Goal: Information Seeking & Learning: Learn about a topic

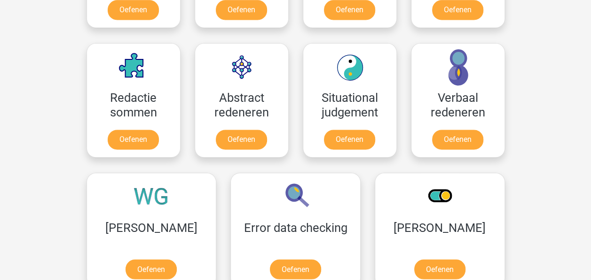
scroll to position [655, 0]
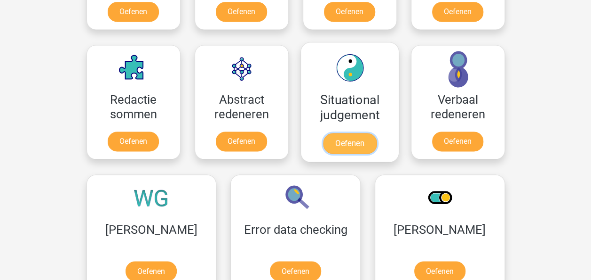
click at [323, 133] on link "Oefenen" at bounding box center [350, 143] width 54 height 21
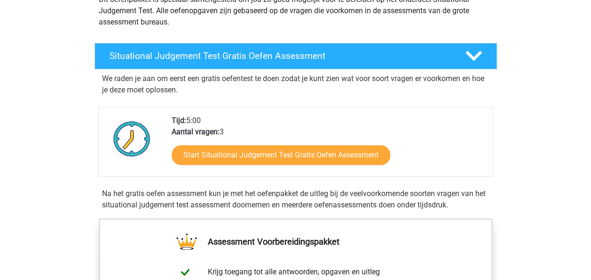
scroll to position [124, 0]
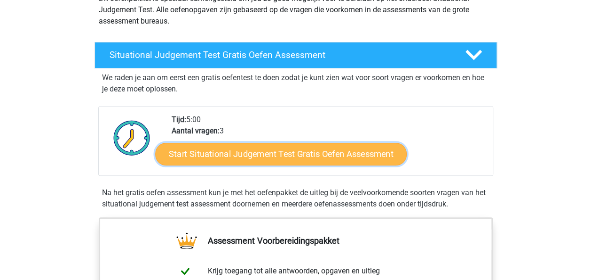
click at [278, 152] on link "Start Situational Judgement Test Gratis Oefen Assessment" at bounding box center [281, 154] width 252 height 23
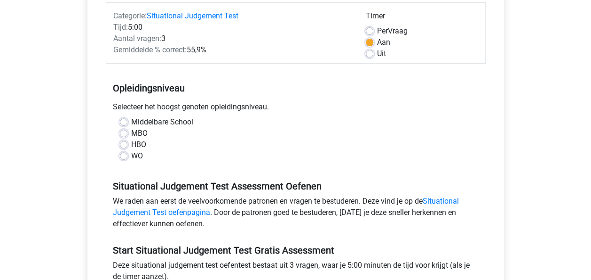
scroll to position [120, 0]
click at [137, 157] on label "WO" at bounding box center [137, 155] width 12 height 11
click at [128, 157] on input "WO" at bounding box center [124, 154] width 8 height 9
radio input "true"
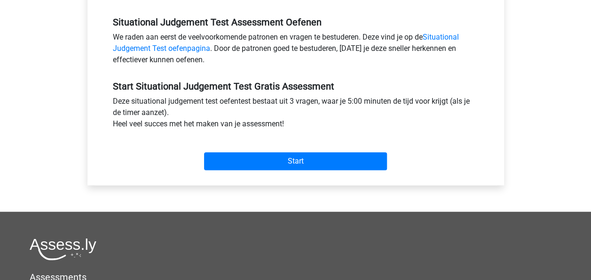
scroll to position [284, 0]
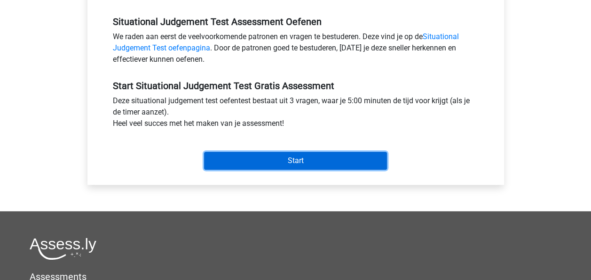
click at [317, 158] on input "Start" at bounding box center [295, 161] width 183 height 18
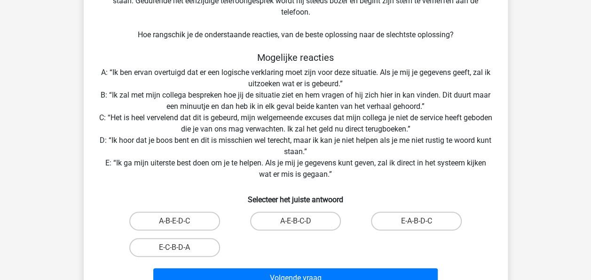
scroll to position [122, 0]
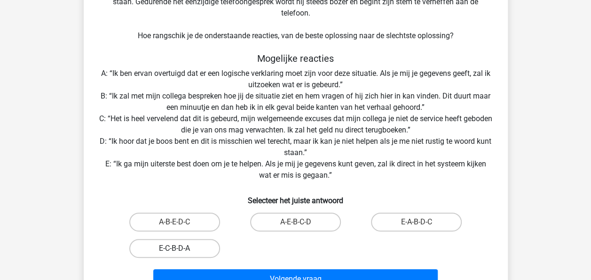
click at [184, 243] on label "E-C-B-D-A" at bounding box center [174, 248] width 91 height 19
click at [181, 248] on input "E-C-B-D-A" at bounding box center [178, 251] width 6 height 6
radio input "true"
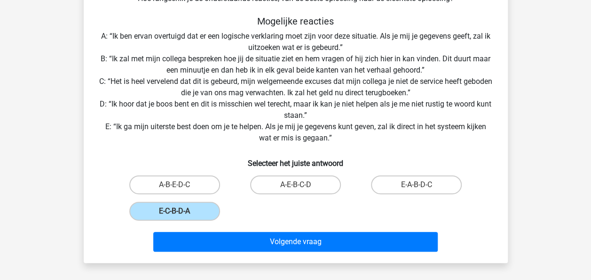
scroll to position [160, 0]
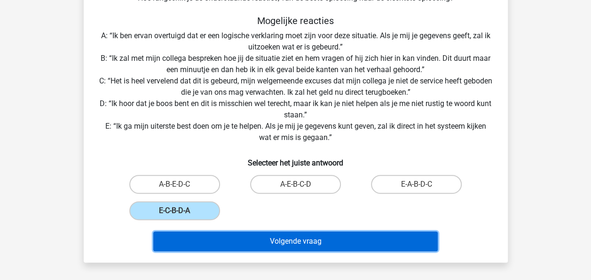
click at [272, 241] on button "Volgende vraag" at bounding box center [295, 241] width 285 height 20
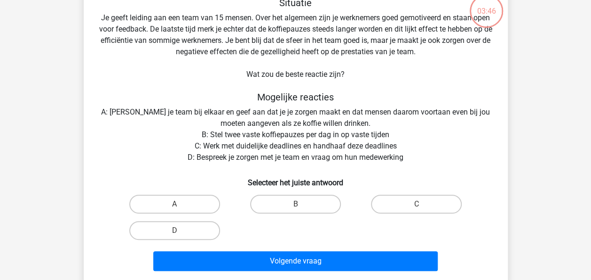
scroll to position [43, 0]
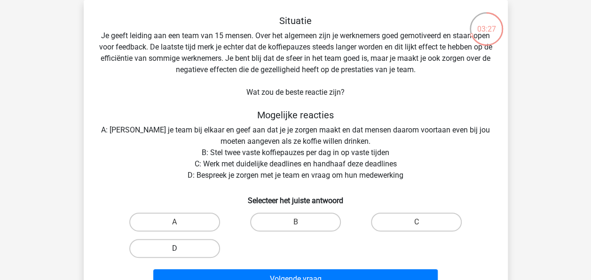
click at [166, 249] on label "D" at bounding box center [174, 248] width 91 height 19
click at [175, 249] on input "D" at bounding box center [178, 251] width 6 height 6
radio input "true"
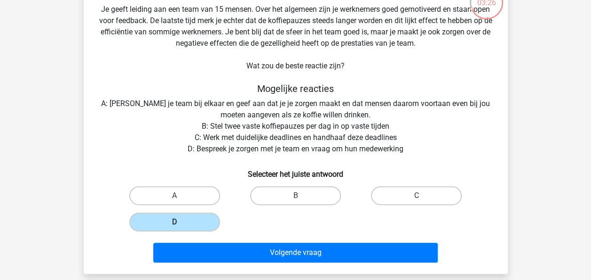
scroll to position [72, 0]
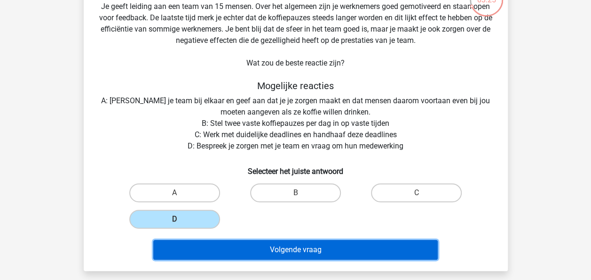
click at [311, 253] on button "Volgende vraag" at bounding box center [295, 250] width 285 height 20
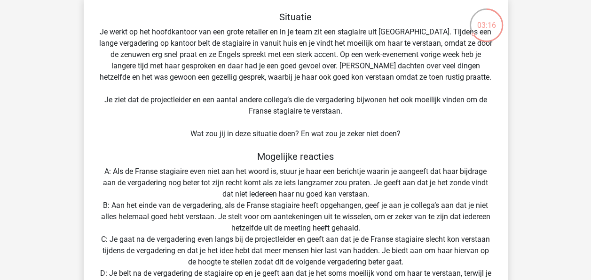
scroll to position [48, 0]
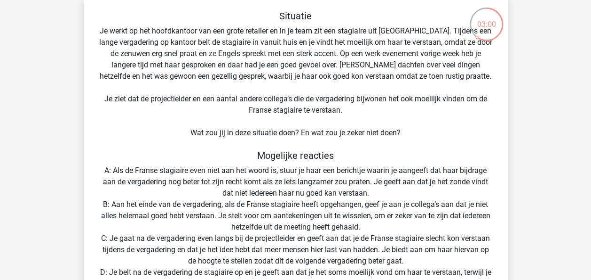
click at [352, 129] on div "Situatie Je werkt op het hoofdkantoor van een grote retailer en in je team zit …" at bounding box center [296, 210] width 417 height 401
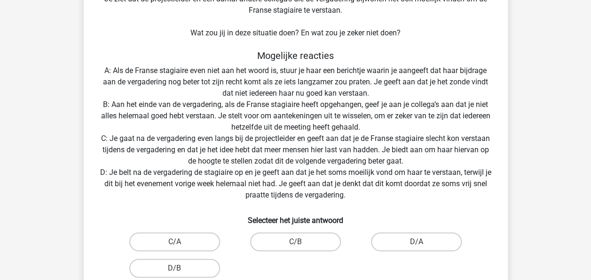
scroll to position [193, 0]
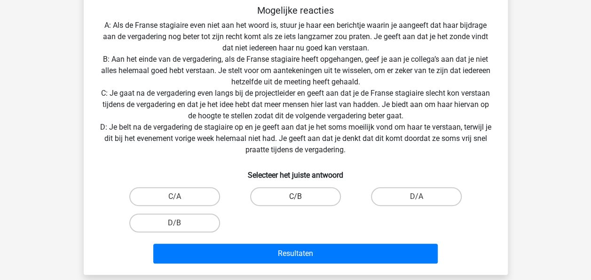
click at [308, 198] on label "C/B" at bounding box center [295, 196] width 91 height 19
click at [302, 198] on input "C/B" at bounding box center [298, 199] width 6 height 6
radio input "true"
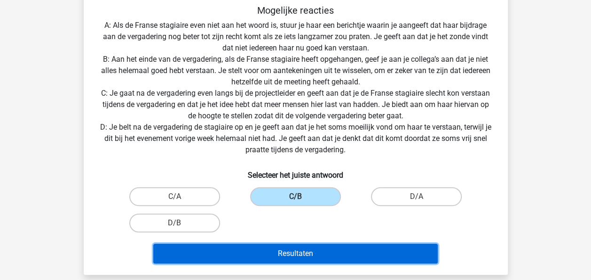
click at [306, 249] on button "Resultaten" at bounding box center [295, 253] width 285 height 20
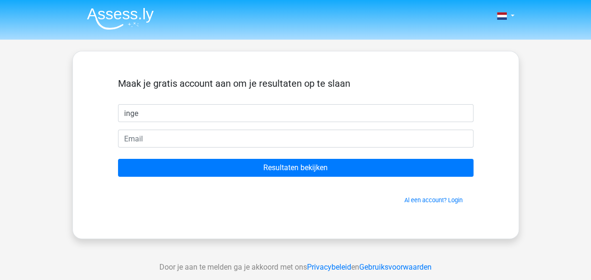
type input "inge"
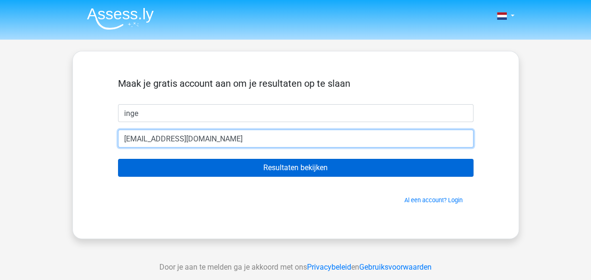
type input "[EMAIL_ADDRESS][DOMAIN_NAME]"
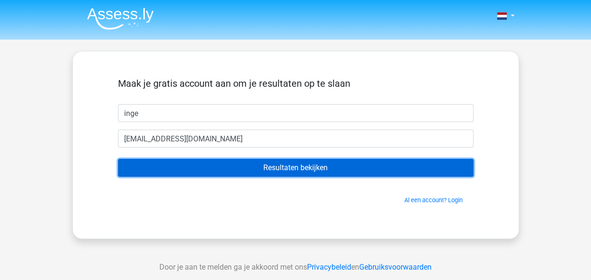
click at [298, 169] on input "Resultaten bekijken" at bounding box center [296, 168] width 356 height 18
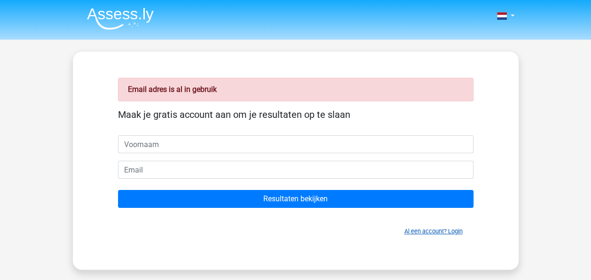
click at [418, 231] on link "Al een account? Login" at bounding box center [434, 230] width 58 height 7
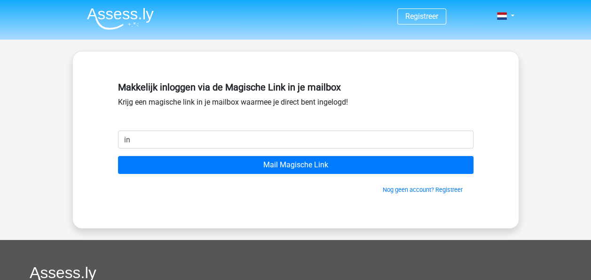
type input "i"
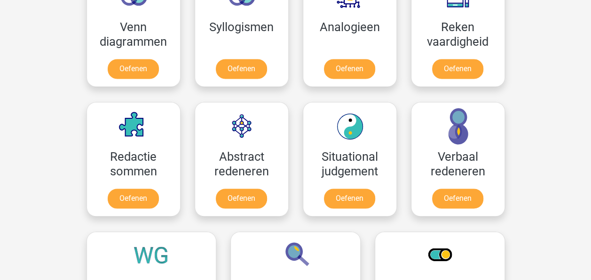
scroll to position [664, 0]
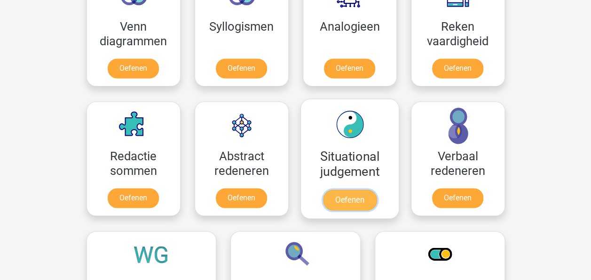
click at [356, 189] on link "Oefenen" at bounding box center [350, 199] width 54 height 21
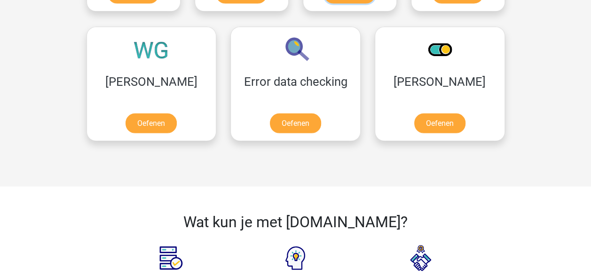
scroll to position [734, 0]
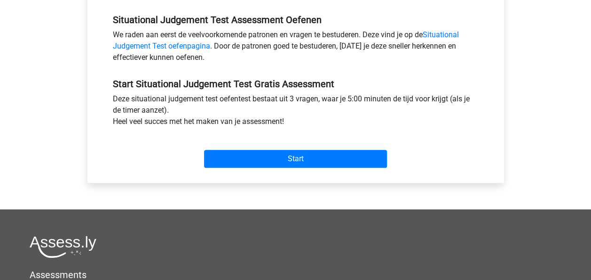
scroll to position [285, 0]
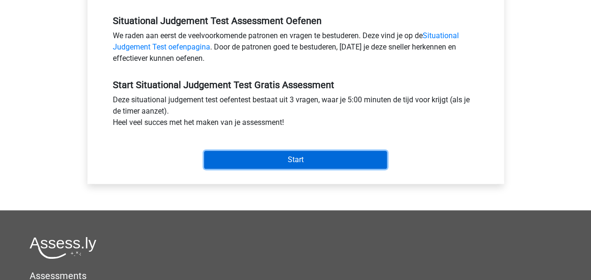
click at [304, 155] on input "Start" at bounding box center [295, 160] width 183 height 18
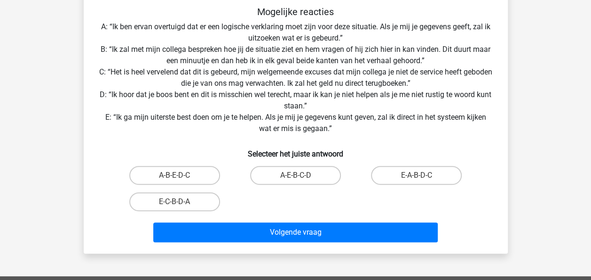
scroll to position [168, 0]
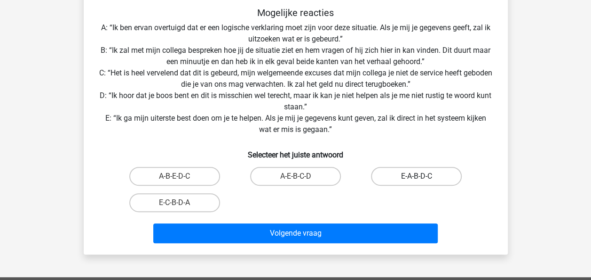
click at [411, 184] on label "E-A-B-D-C" at bounding box center [416, 176] width 91 height 19
click at [417, 182] on input "E-A-B-D-C" at bounding box center [420, 179] width 6 height 6
radio input "true"
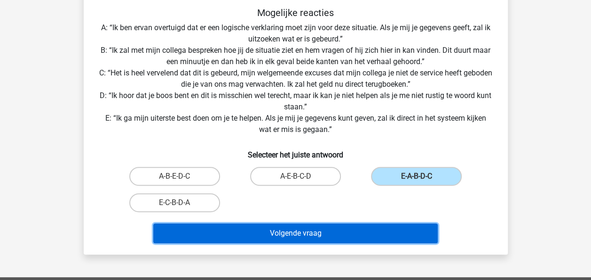
click at [359, 227] on button "Volgende vraag" at bounding box center [295, 233] width 285 height 20
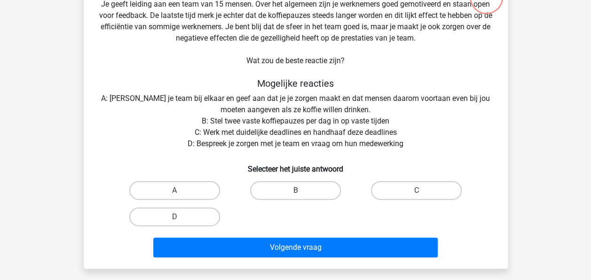
scroll to position [43, 0]
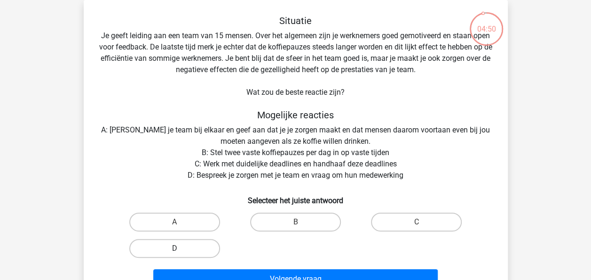
click at [163, 248] on label "D" at bounding box center [174, 248] width 91 height 19
click at [175, 248] on input "D" at bounding box center [178, 251] width 6 height 6
radio input "true"
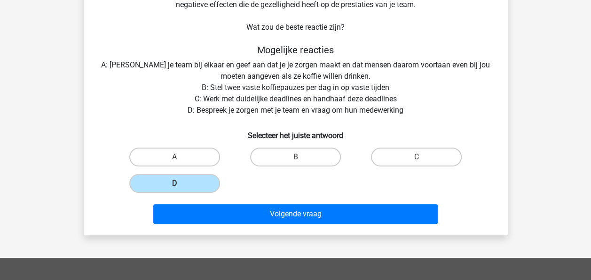
scroll to position [109, 0]
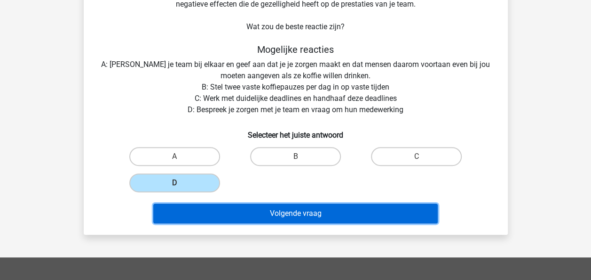
click at [296, 212] on button "Volgende vraag" at bounding box center [295, 213] width 285 height 20
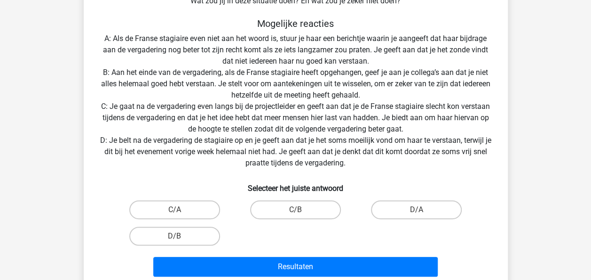
scroll to position [180, 0]
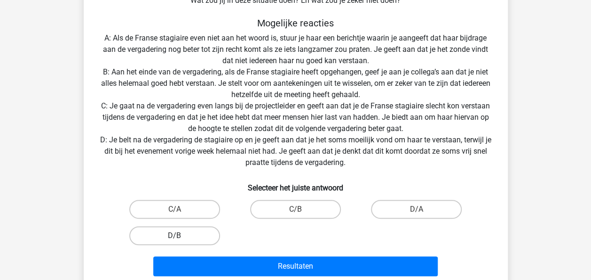
click at [184, 234] on label "D/B" at bounding box center [174, 235] width 91 height 19
click at [181, 235] on input "D/B" at bounding box center [178, 238] width 6 height 6
radio input "true"
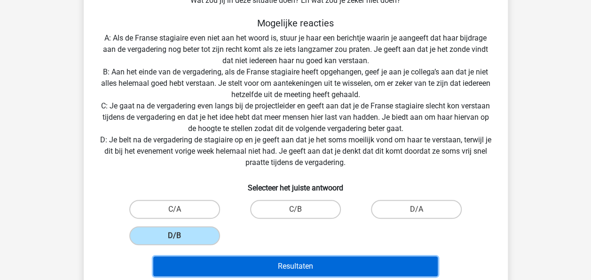
click at [265, 263] on button "Resultaten" at bounding box center [295, 266] width 285 height 20
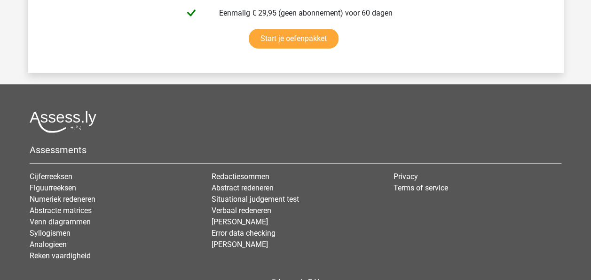
scroll to position [1609, 0]
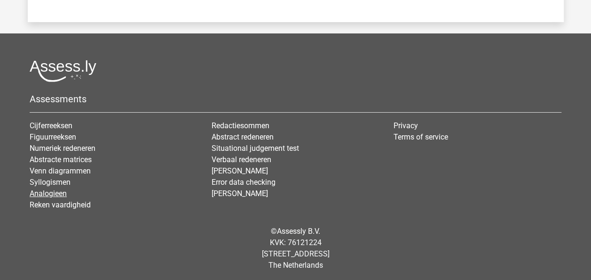
click at [46, 191] on link "Analogieen" at bounding box center [48, 193] width 37 height 9
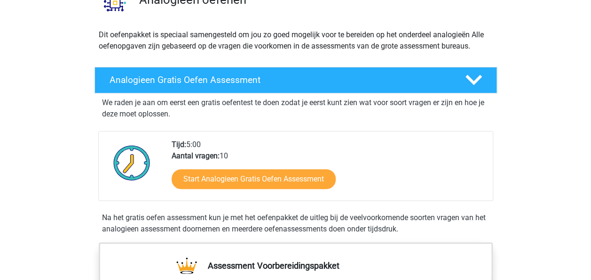
scroll to position [89, 0]
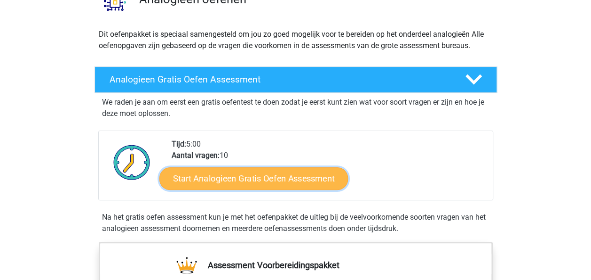
click at [244, 178] on link "Start Analogieen Gratis Oefen Assessment" at bounding box center [254, 178] width 189 height 23
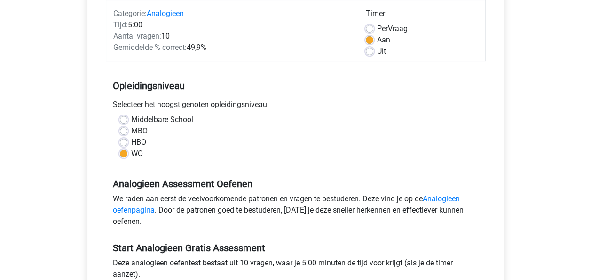
scroll to position [310, 0]
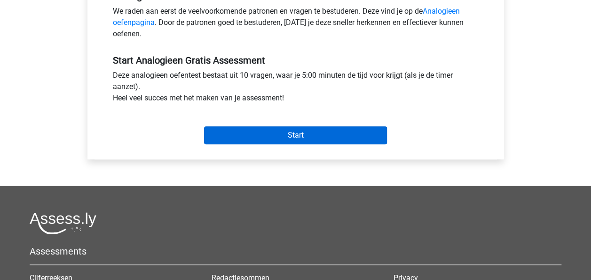
drag, startPoint x: 305, startPoint y: 123, endPoint x: 298, endPoint y: 134, distance: 12.9
click at [298, 134] on div "Start" at bounding box center [296, 127] width 380 height 33
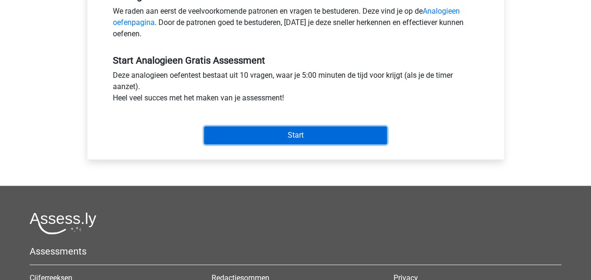
click at [298, 134] on input "Start" at bounding box center [295, 135] width 183 height 18
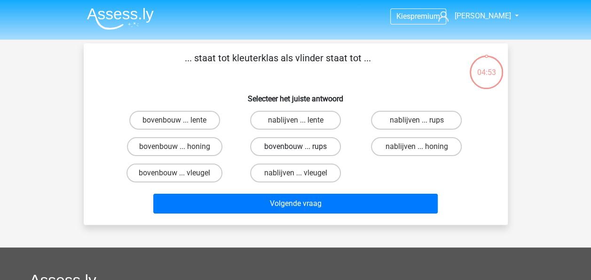
click at [282, 145] on label "bovenbouw ... rups" at bounding box center [295, 146] width 91 height 19
click at [295, 146] on input "bovenbouw ... rups" at bounding box center [298, 149] width 6 height 6
radio input "true"
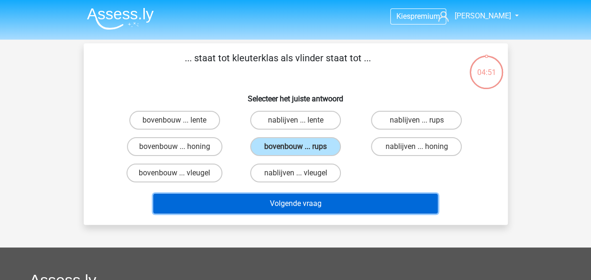
click at [295, 206] on button "Volgende vraag" at bounding box center [295, 203] width 285 height 20
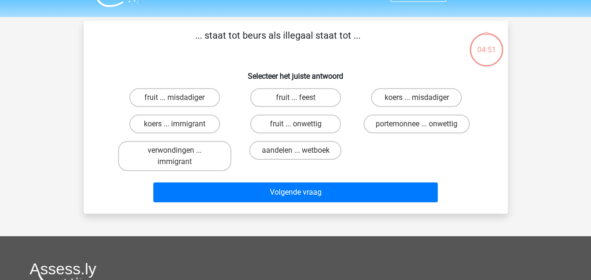
scroll to position [43, 0]
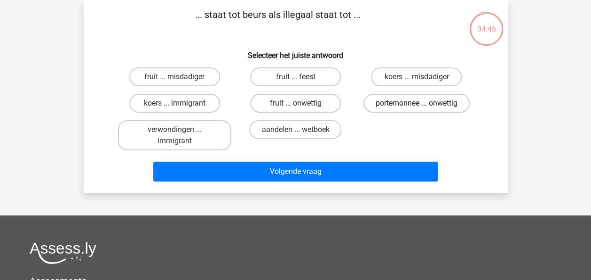
click at [398, 104] on label "portemonnee ... onwettig" at bounding box center [417, 103] width 106 height 19
click at [417, 104] on input "portemonnee ... onwettig" at bounding box center [420, 106] width 6 height 6
radio input "true"
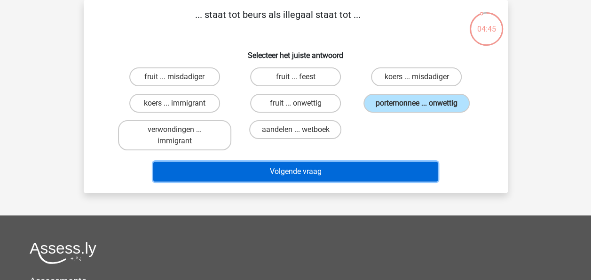
click at [292, 171] on button "Volgende vraag" at bounding box center [295, 171] width 285 height 20
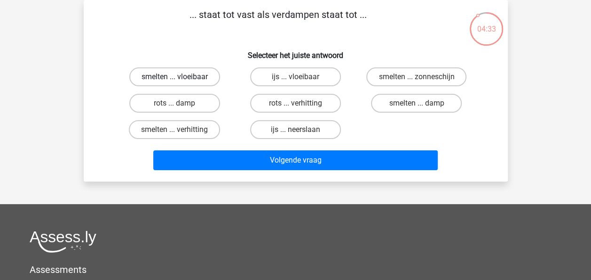
click at [181, 77] on label "smelten ... vloeibaar" at bounding box center [174, 76] width 91 height 19
click at [181, 77] on input "smelten ... vloeibaar" at bounding box center [178, 80] width 6 height 6
radio input "true"
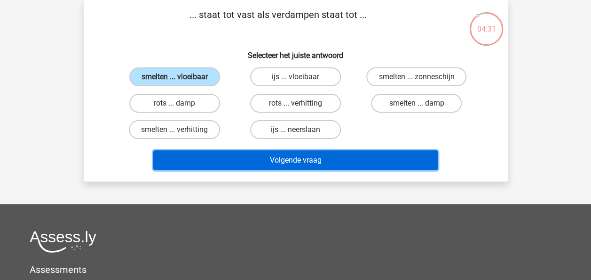
click at [288, 160] on button "Volgende vraag" at bounding box center [295, 160] width 285 height 20
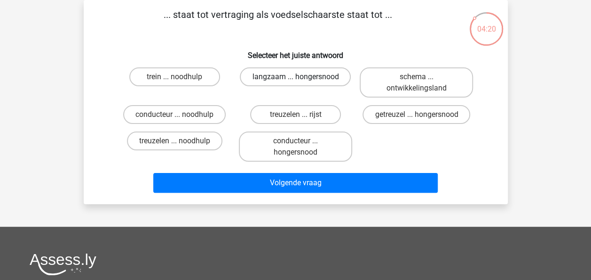
click at [307, 73] on label "langzaam ... hongersnood" at bounding box center [295, 76] width 111 height 19
click at [302, 77] on input "langzaam ... hongersnood" at bounding box center [298, 80] width 6 height 6
radio input "true"
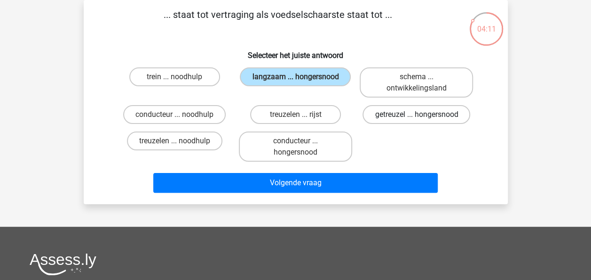
click at [405, 119] on label "getreuzel ... hongersnood" at bounding box center [417, 114] width 108 height 19
click at [417, 119] on input "getreuzel ... hongersnood" at bounding box center [420, 117] width 6 height 6
radio input "true"
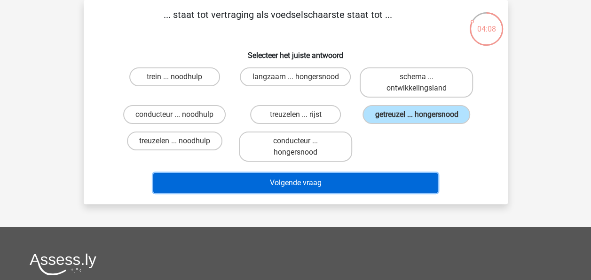
click at [294, 184] on button "Volgende vraag" at bounding box center [295, 183] width 285 height 20
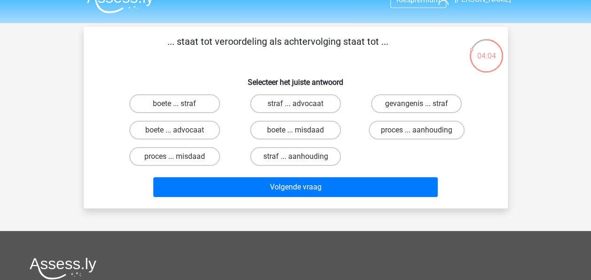
scroll to position [16, 0]
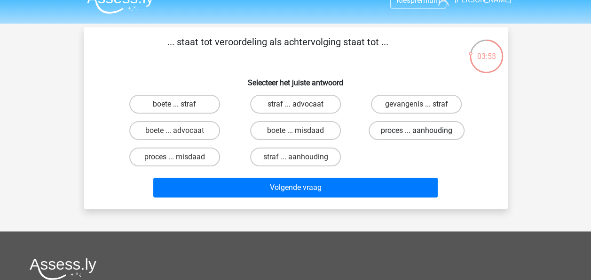
click at [421, 128] on label "proces ... aanhouding" at bounding box center [417, 130] width 96 height 19
click at [421, 130] on input "proces ... aanhouding" at bounding box center [420, 133] width 6 height 6
radio input "true"
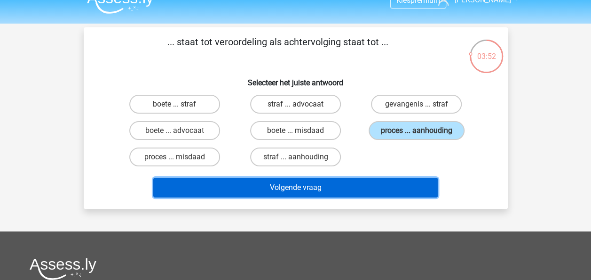
click at [320, 182] on button "Volgende vraag" at bounding box center [295, 187] width 285 height 20
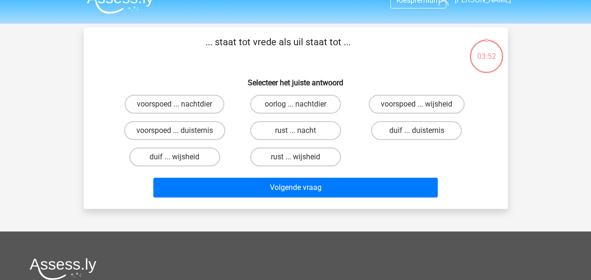
scroll to position [43, 0]
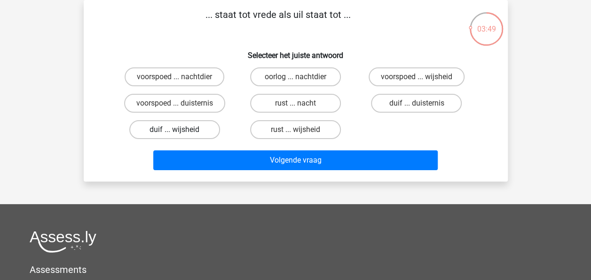
click at [190, 131] on label "duif ... wijsheid" at bounding box center [174, 129] width 91 height 19
click at [181, 131] on input "duif ... wijsheid" at bounding box center [178, 132] width 6 height 6
radio input "true"
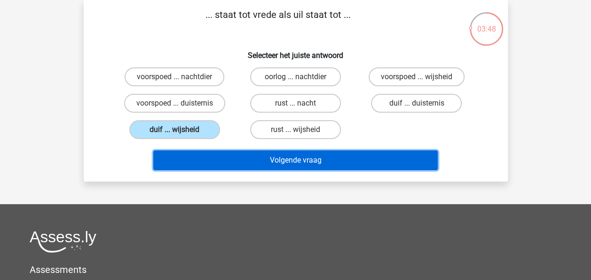
click at [290, 165] on button "Volgende vraag" at bounding box center [295, 160] width 285 height 20
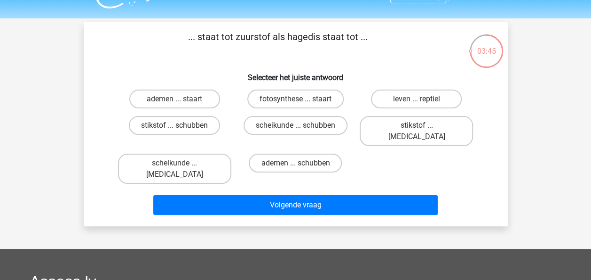
scroll to position [21, 0]
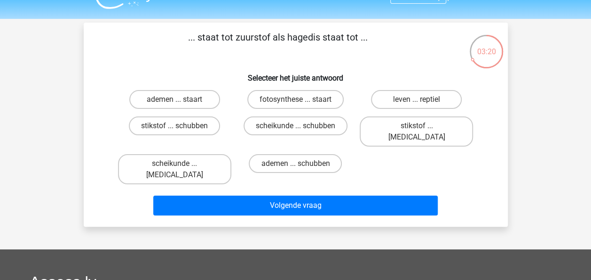
click at [296, 200] on div "... staat tot zuurstof als hagedis staat tot ... Selecteer het juiste antwoord …" at bounding box center [296, 125] width 424 height 204
click at [199, 125] on label "stikstof ... schubben" at bounding box center [174, 125] width 91 height 19
click at [181, 126] on input "stikstof ... schubben" at bounding box center [178, 129] width 6 height 6
radio input "true"
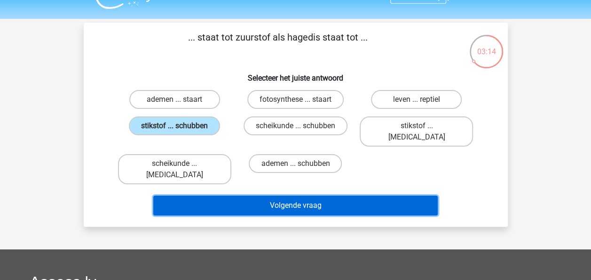
click at [304, 195] on button "Volgende vraag" at bounding box center [295, 205] width 285 height 20
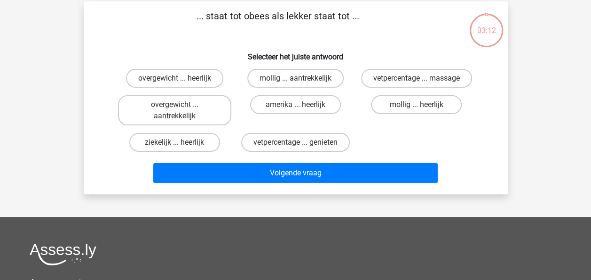
scroll to position [43, 0]
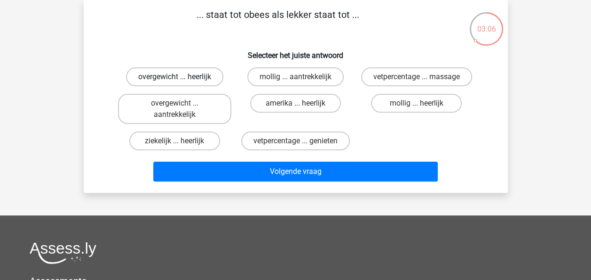
click at [172, 76] on label "overgewicht ... heerlijk" at bounding box center [174, 76] width 97 height 19
click at [175, 77] on input "overgewicht ... heerlijk" at bounding box center [178, 80] width 6 height 6
radio input "true"
click at [279, 78] on label "mollig ... aantrekkelijk" at bounding box center [296, 76] width 96 height 19
click at [295, 78] on input "mollig ... aantrekkelijk" at bounding box center [298, 80] width 6 height 6
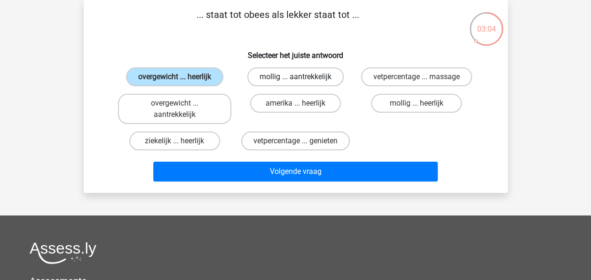
radio input "true"
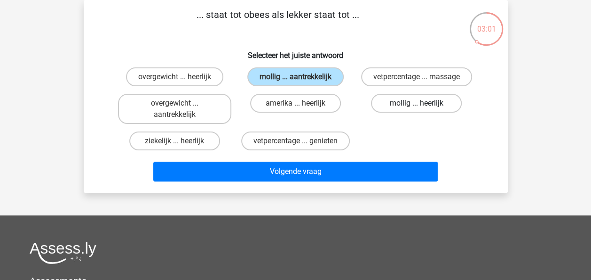
click at [406, 98] on label "mollig ... heerlijk" at bounding box center [416, 103] width 91 height 19
click at [417, 103] on input "mollig ... heerlijk" at bounding box center [420, 106] width 6 height 6
radio input "true"
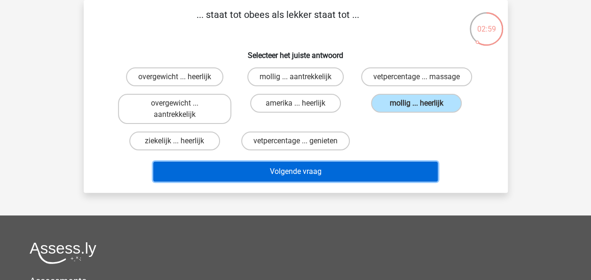
click at [301, 168] on button "Volgende vraag" at bounding box center [295, 171] width 285 height 20
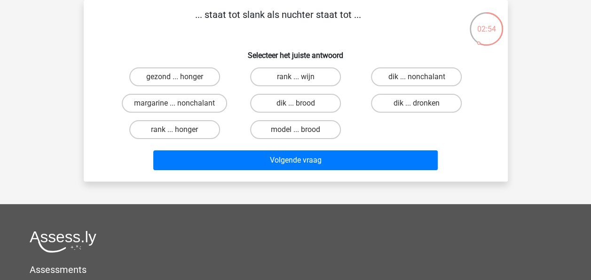
click at [418, 104] on input "dik ... dronken" at bounding box center [420, 106] width 6 height 6
radio input "true"
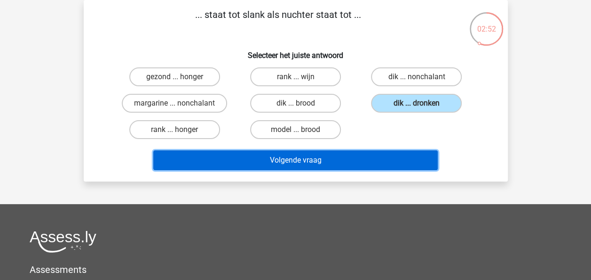
click at [305, 157] on button "Volgende vraag" at bounding box center [295, 160] width 285 height 20
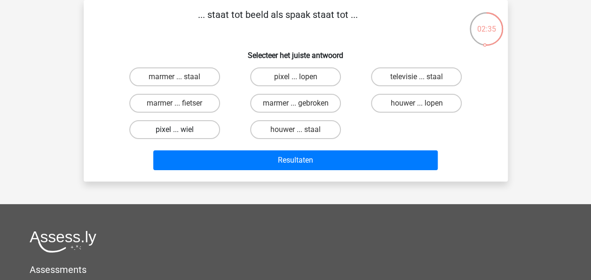
click at [167, 130] on label "pixel ... wiel" at bounding box center [174, 129] width 91 height 19
click at [175, 130] on input "pixel ... wiel" at bounding box center [178, 132] width 6 height 6
radio input "true"
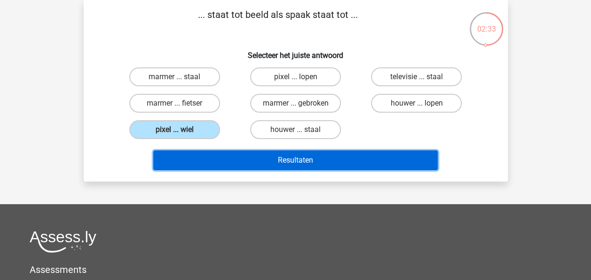
click at [280, 160] on button "Resultaten" at bounding box center [295, 160] width 285 height 20
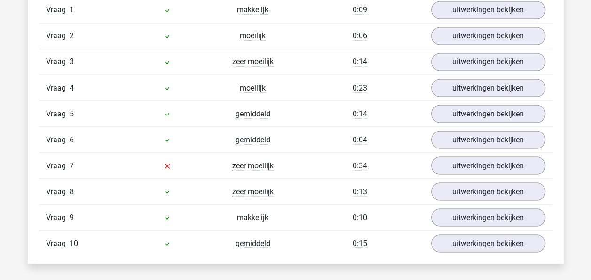
scroll to position [815, 0]
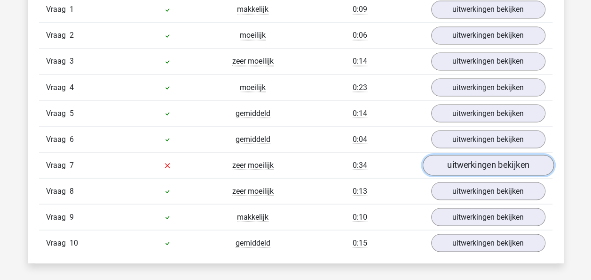
click at [463, 164] on link "uitwerkingen bekijken" at bounding box center [488, 165] width 131 height 21
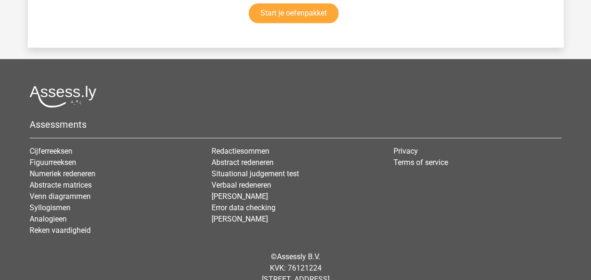
scroll to position [2297, 0]
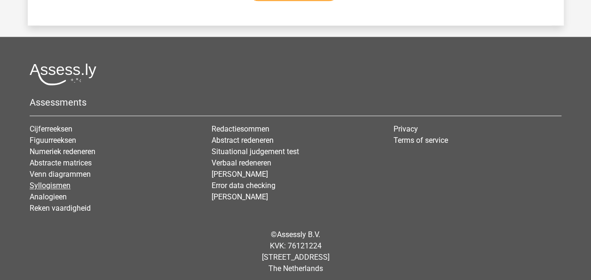
click at [49, 181] on link "Syllogismen" at bounding box center [50, 185] width 41 height 9
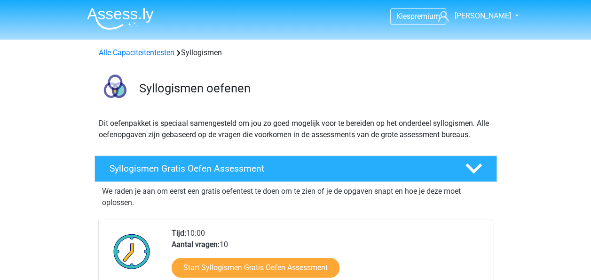
scroll to position [99, 0]
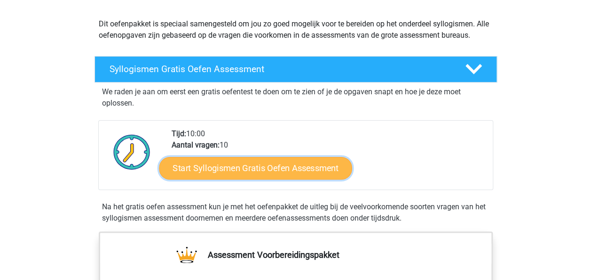
click at [210, 170] on link "Start Syllogismen Gratis Oefen Assessment" at bounding box center [255, 167] width 193 height 23
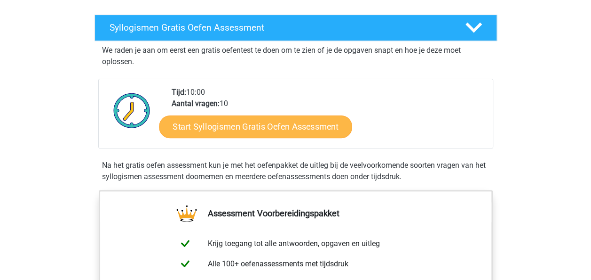
scroll to position [142, 0]
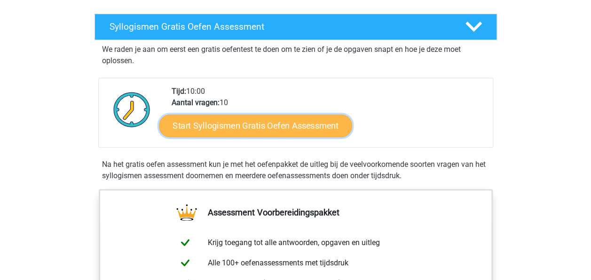
click at [255, 126] on link "Start Syllogismen Gratis Oefen Assessment" at bounding box center [255, 125] width 193 height 23
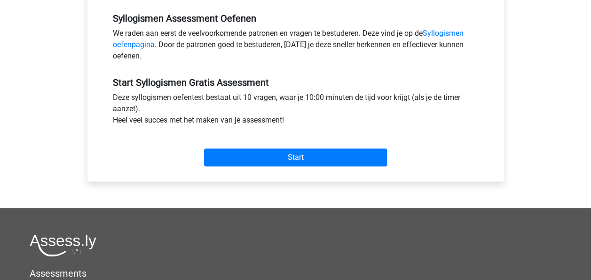
scroll to position [289, 0]
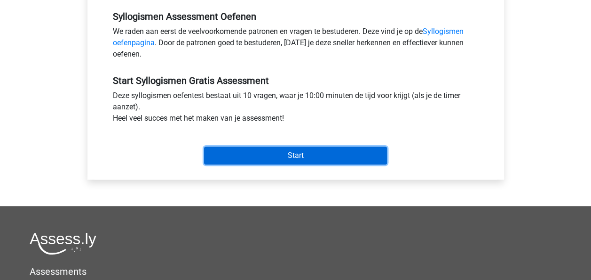
click at [266, 151] on input "Start" at bounding box center [295, 155] width 183 height 18
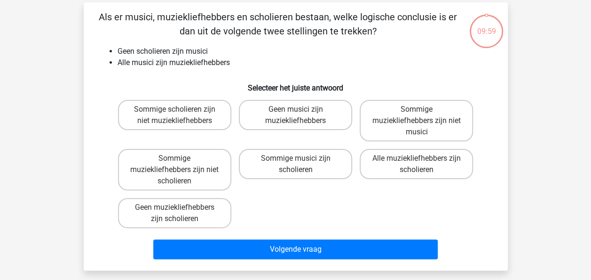
scroll to position [40, 0]
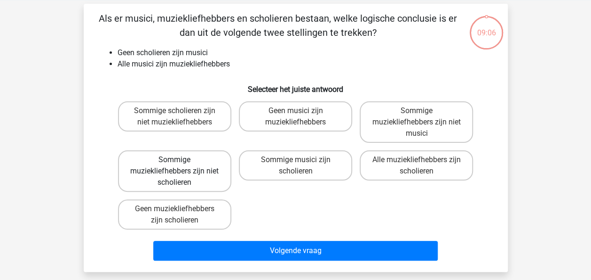
click at [192, 176] on label "Sommige muziekliefhebbers zijn niet scholieren" at bounding box center [174, 170] width 113 height 41
click at [181, 166] on input "Sommige muziekliefhebbers zijn niet scholieren" at bounding box center [178, 163] width 6 height 6
radio input "true"
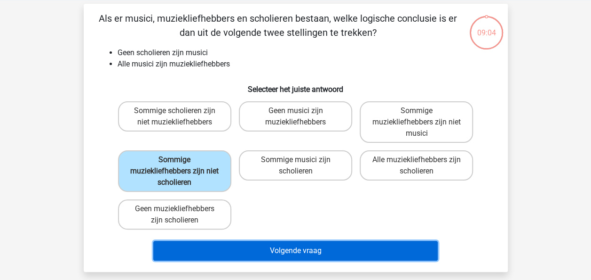
click at [299, 256] on button "Volgende vraag" at bounding box center [295, 250] width 285 height 20
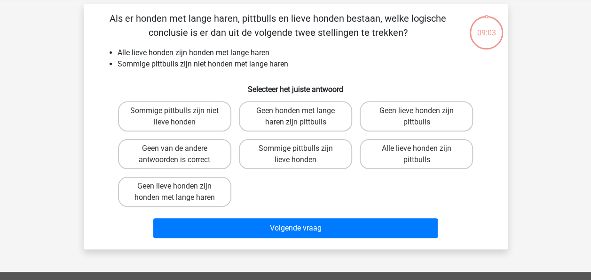
scroll to position [43, 0]
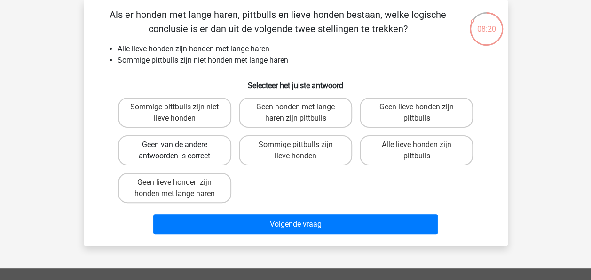
click at [176, 151] on label "Geen van de andere antwoorden is correct" at bounding box center [174, 150] width 113 height 30
click at [176, 151] on input "Geen van de andere antwoorden is correct" at bounding box center [178, 147] width 6 height 6
radio input "true"
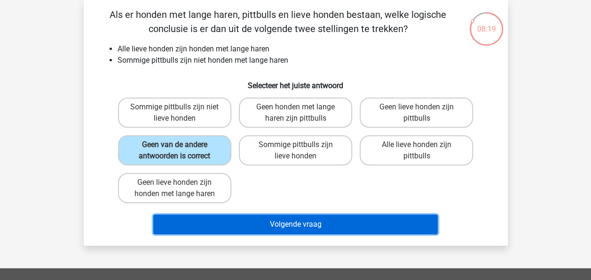
click at [295, 221] on button "Volgende vraag" at bounding box center [295, 224] width 285 height 20
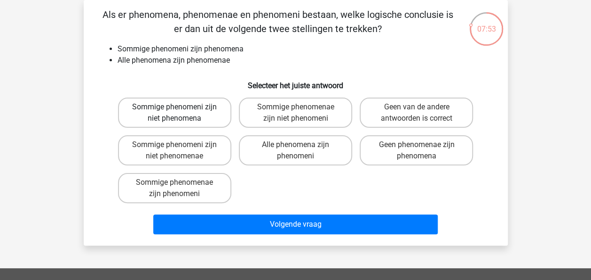
click at [195, 124] on label "Sommige phenomeni zijn niet phenomena" at bounding box center [174, 112] width 113 height 30
click at [181, 113] on input "Sommige phenomeni zijn niet phenomena" at bounding box center [178, 110] width 6 height 6
radio input "true"
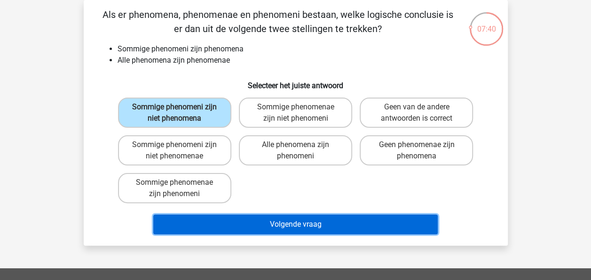
click at [295, 222] on button "Volgende vraag" at bounding box center [295, 224] width 285 height 20
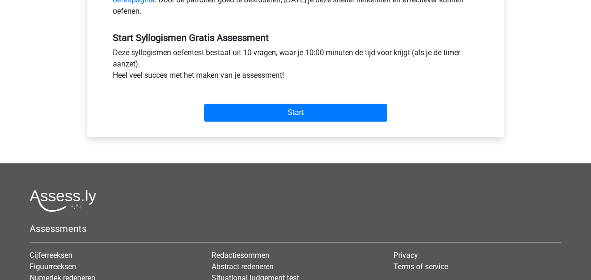
scroll to position [334, 0]
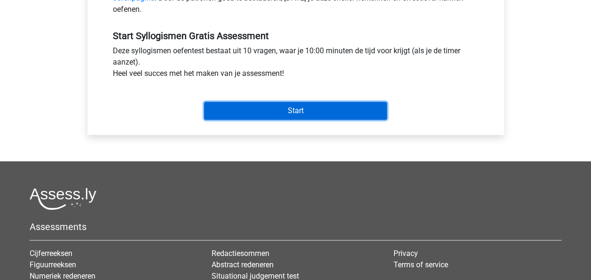
click at [283, 111] on input "Start" at bounding box center [295, 111] width 183 height 18
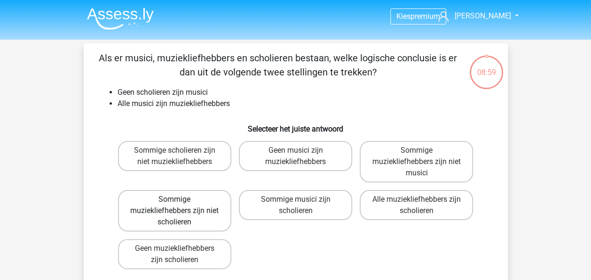
click at [187, 210] on label "Sommige muziekliefhebbers zijn niet scholieren" at bounding box center [174, 210] width 113 height 41
click at [181, 205] on input "Sommige muziekliefhebbers zijn niet scholieren" at bounding box center [178, 202] width 6 height 6
radio input "true"
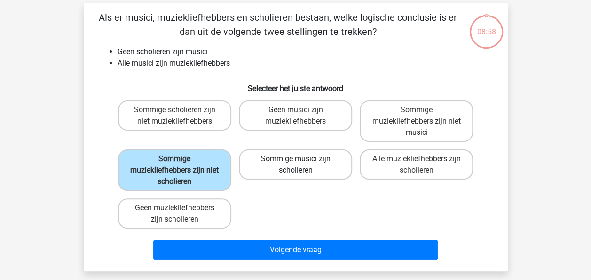
scroll to position [43, 0]
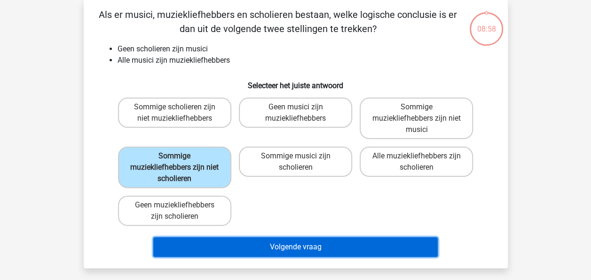
click at [328, 247] on button "Volgende vraag" at bounding box center [295, 247] width 285 height 20
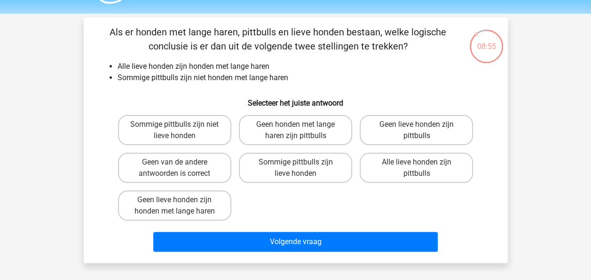
scroll to position [18, 0]
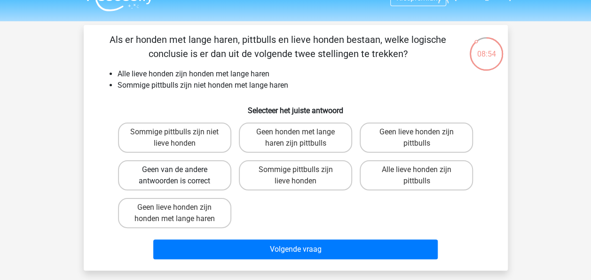
click at [200, 181] on label "Geen van de andere antwoorden is correct" at bounding box center [174, 175] width 113 height 30
click at [181, 176] on input "Geen van de andere antwoorden is correct" at bounding box center [178, 172] width 6 height 6
radio input "true"
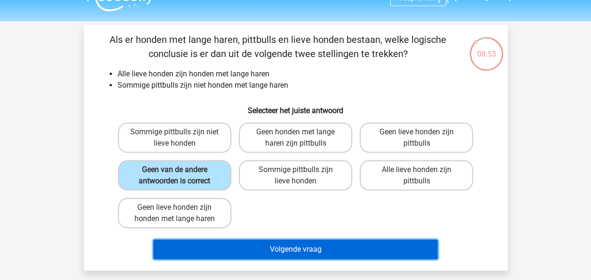
click at [289, 247] on button "Volgende vraag" at bounding box center [295, 249] width 285 height 20
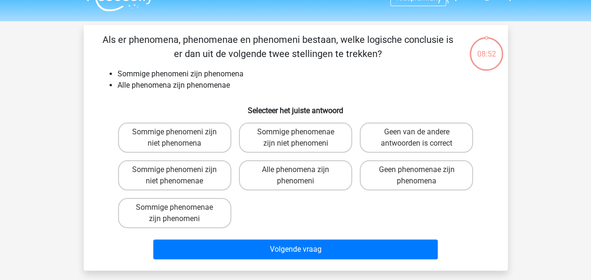
scroll to position [43, 0]
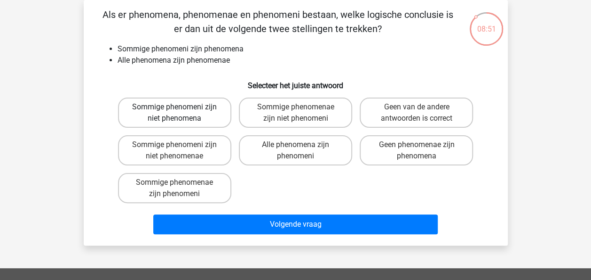
click at [195, 111] on label "Sommige phenomeni zijn niet phenomena" at bounding box center [174, 112] width 113 height 30
click at [181, 111] on input "Sommige phenomeni zijn niet phenomena" at bounding box center [178, 110] width 6 height 6
radio input "true"
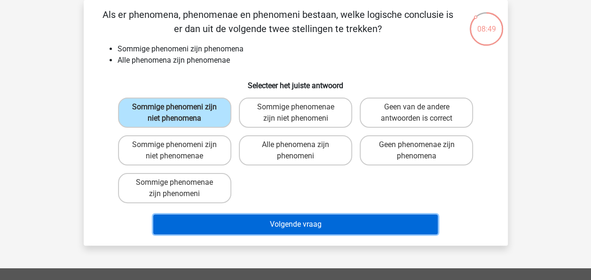
click at [305, 221] on button "Volgende vraag" at bounding box center [295, 224] width 285 height 20
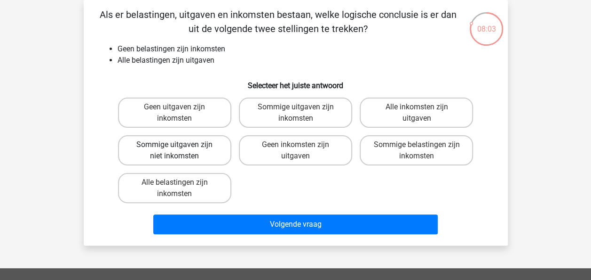
click at [158, 147] on label "Sommige uitgaven zijn niet inkomsten" at bounding box center [174, 150] width 113 height 30
click at [175, 147] on input "Sommige uitgaven zijn niet inkomsten" at bounding box center [178, 147] width 6 height 6
radio input "true"
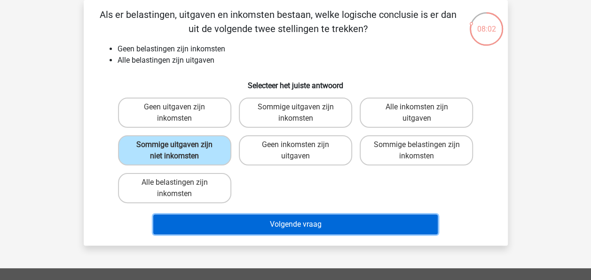
click at [309, 227] on button "Volgende vraag" at bounding box center [295, 224] width 285 height 20
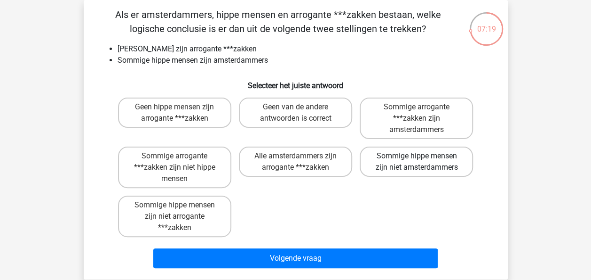
click at [436, 166] on label "Sommige hippe mensen zijn niet amsterdammers" at bounding box center [416, 161] width 113 height 30
click at [423, 162] on input "Sommige hippe mensen zijn niet amsterdammers" at bounding box center [420, 159] width 6 height 6
radio input "true"
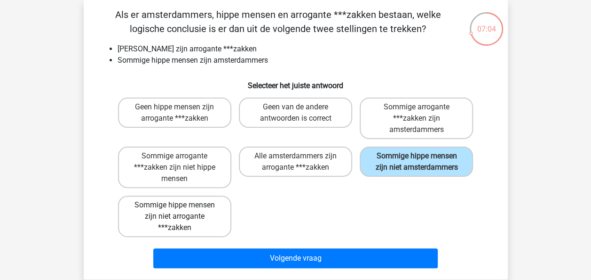
click at [189, 216] on label "Sommige hippe mensen zijn niet arrogante ***zakken" at bounding box center [174, 215] width 113 height 41
click at [181, 211] on input "Sommige hippe mensen zijn niet arrogante ***zakken" at bounding box center [178, 208] width 6 height 6
radio input "true"
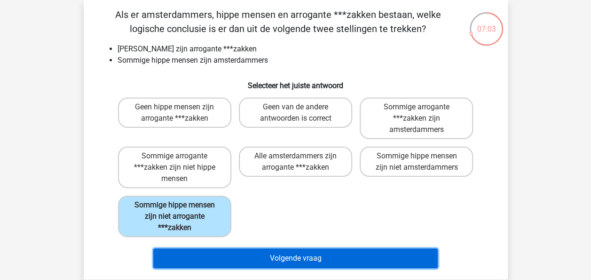
click at [311, 257] on button "Volgende vraag" at bounding box center [295, 258] width 285 height 20
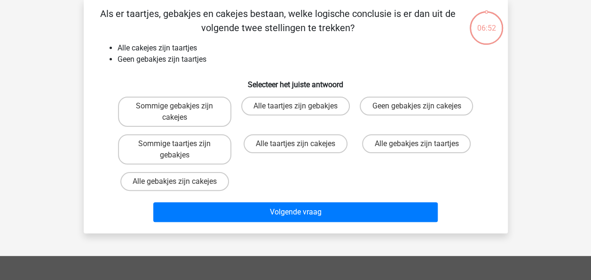
scroll to position [44, 0]
click at [447, 106] on label "Geen gebakjes zijn cakejes" at bounding box center [416, 105] width 113 height 19
click at [423, 106] on input "Geen gebakjes zijn cakejes" at bounding box center [420, 109] width 6 height 6
radio input "true"
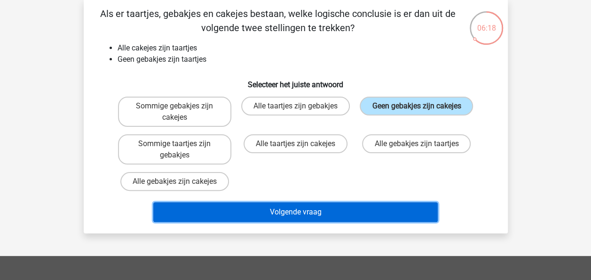
click at [324, 207] on button "Volgende vraag" at bounding box center [295, 212] width 285 height 20
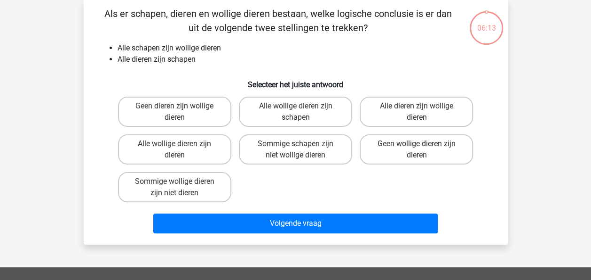
scroll to position [43, 0]
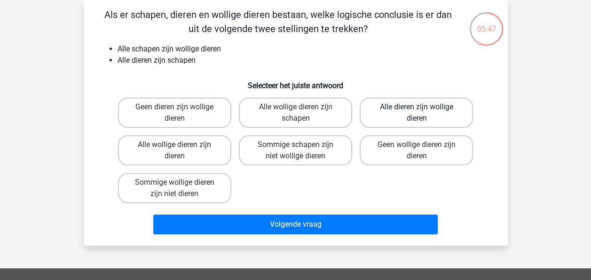
click at [422, 117] on label "Alle dieren zijn wollige dieren" at bounding box center [416, 112] width 113 height 30
click at [422, 113] on input "Alle dieren zijn wollige dieren" at bounding box center [420, 110] width 6 height 6
radio input "true"
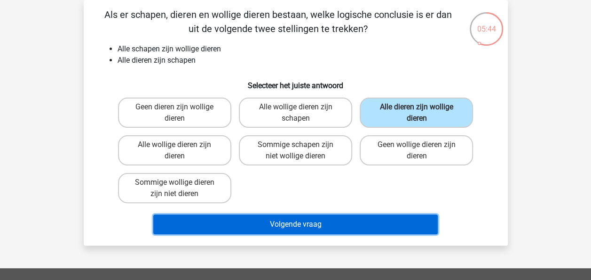
click at [293, 222] on button "Volgende vraag" at bounding box center [295, 224] width 285 height 20
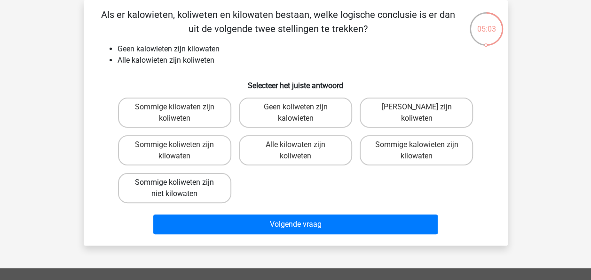
click at [210, 187] on label "Sommige koliweten zijn niet kilowaten" at bounding box center [174, 188] width 113 height 30
click at [181, 187] on input "Sommige koliweten zijn niet kilowaten" at bounding box center [178, 185] width 6 height 6
radio input "true"
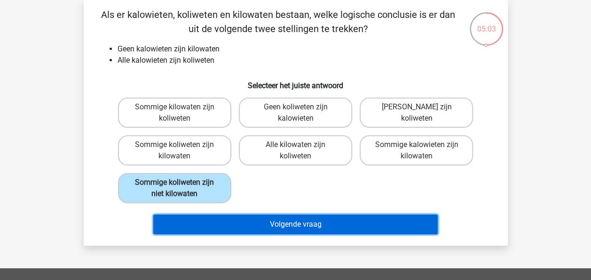
click at [283, 231] on button "Volgende vraag" at bounding box center [295, 224] width 285 height 20
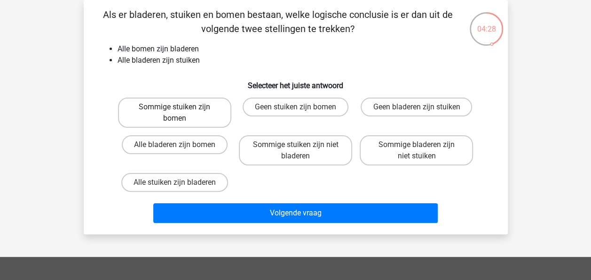
click at [196, 107] on label "Sommige stuiken zijn bomen" at bounding box center [174, 112] width 113 height 30
click at [181, 107] on input "Sommige stuiken zijn bomen" at bounding box center [178, 110] width 6 height 6
radio input "true"
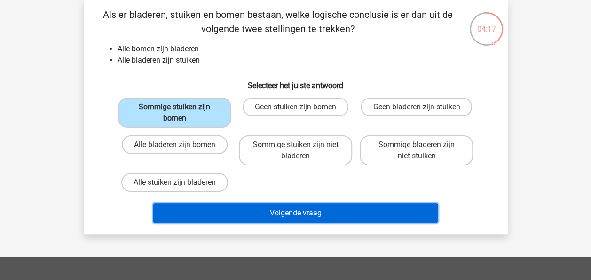
click at [299, 216] on button "Volgende vraag" at bounding box center [295, 213] width 285 height 20
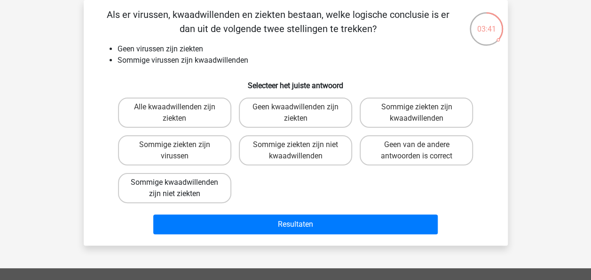
click at [173, 187] on label "Sommige kwaadwillenden zijn niet ziekten" at bounding box center [174, 188] width 113 height 30
click at [175, 187] on input "Sommige kwaadwillenden zijn niet ziekten" at bounding box center [178, 185] width 6 height 6
radio input "true"
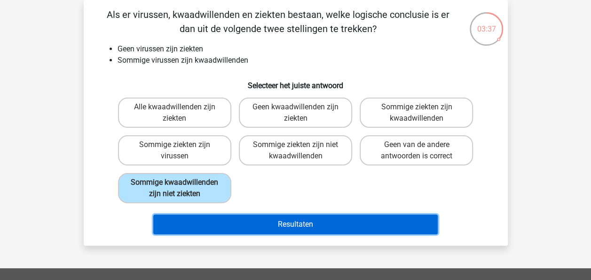
click at [262, 222] on button "Resultaten" at bounding box center [295, 224] width 285 height 20
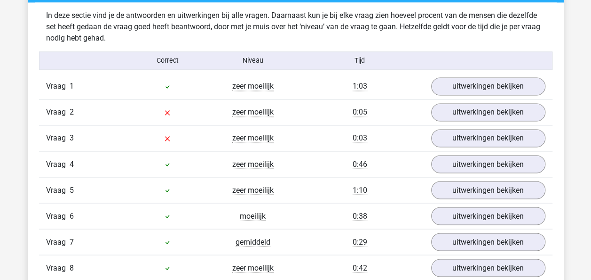
scroll to position [728, 0]
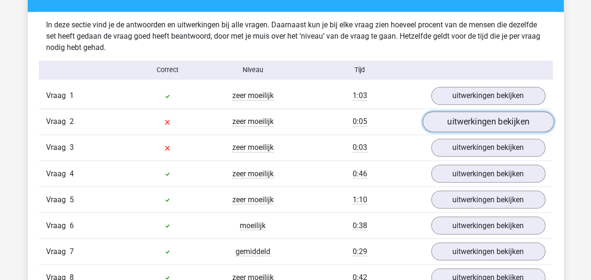
click at [478, 123] on link "uitwerkingen bekijken" at bounding box center [488, 122] width 131 height 21
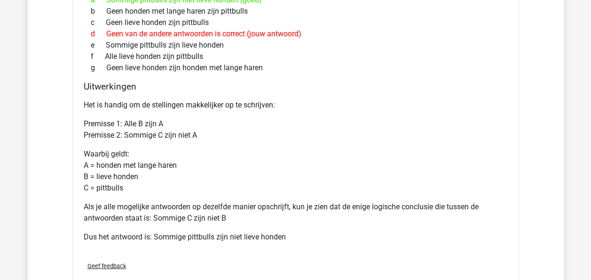
scroll to position [972, 0]
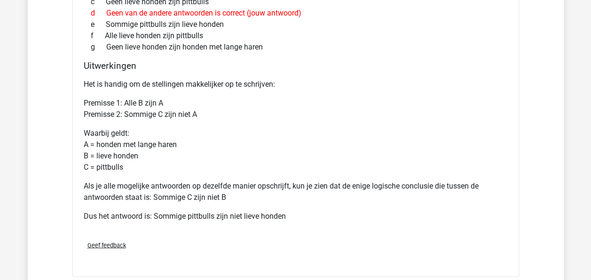
click at [342, 223] on div "Het is handig om de stellingen makkelijker op te schrijven: Premisse 1: Alle B …" at bounding box center [296, 154] width 424 height 158
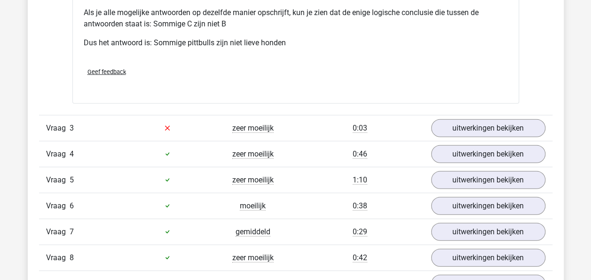
scroll to position [1146, 0]
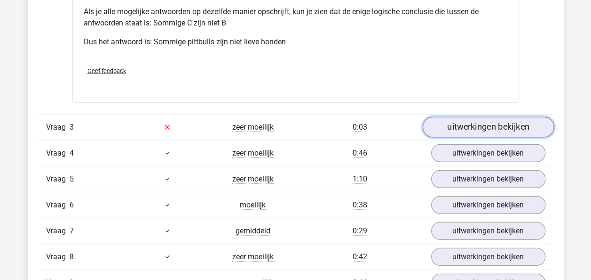
click at [463, 130] on link "uitwerkingen bekijken" at bounding box center [488, 127] width 131 height 21
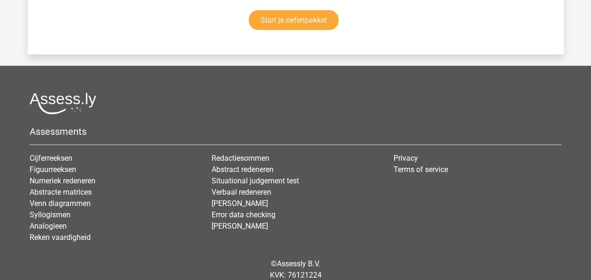
scroll to position [2723, 0]
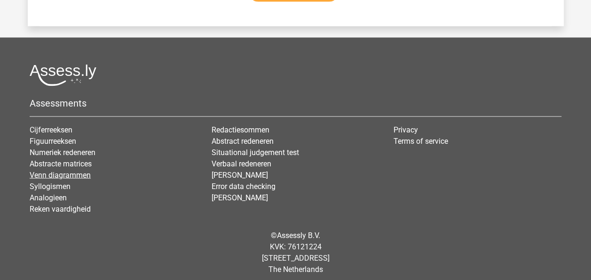
click at [55, 170] on link "Venn diagrammen" at bounding box center [60, 174] width 61 height 9
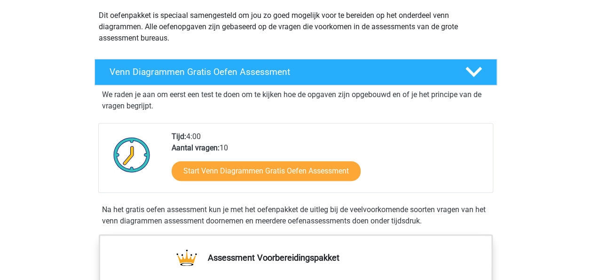
scroll to position [107, 0]
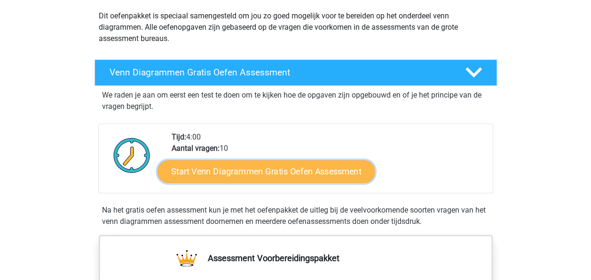
click at [272, 173] on link "Start Venn Diagrammen Gratis Oefen Assessment" at bounding box center [266, 171] width 217 height 23
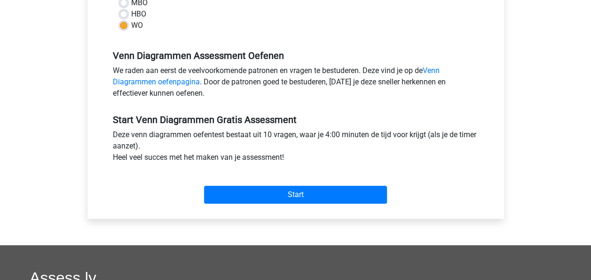
scroll to position [251, 0]
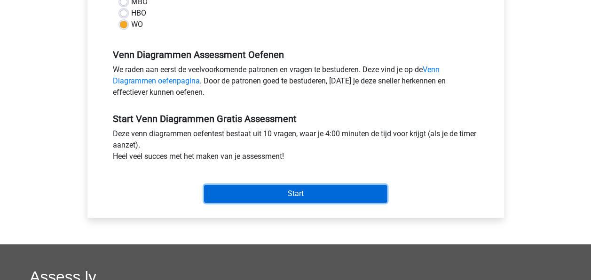
click at [320, 192] on input "Start" at bounding box center [295, 193] width 183 height 18
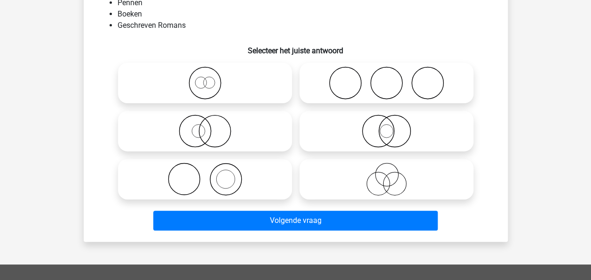
scroll to position [90, 0]
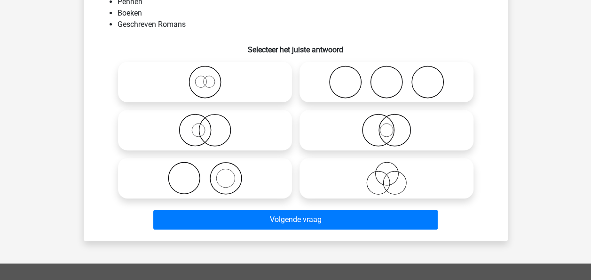
click at [224, 173] on icon at bounding box center [205, 177] width 167 height 33
click at [211, 173] on input "radio" at bounding box center [208, 170] width 6 height 6
radio input "true"
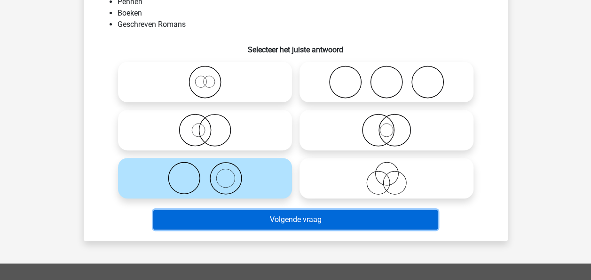
click at [311, 220] on button "Volgende vraag" at bounding box center [295, 219] width 285 height 20
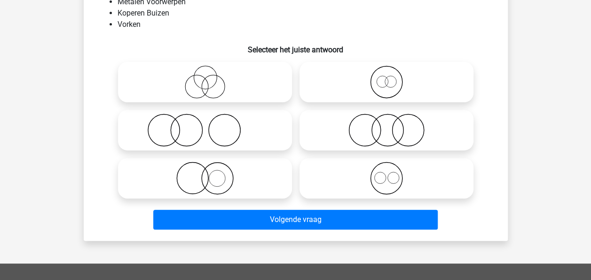
scroll to position [43, 0]
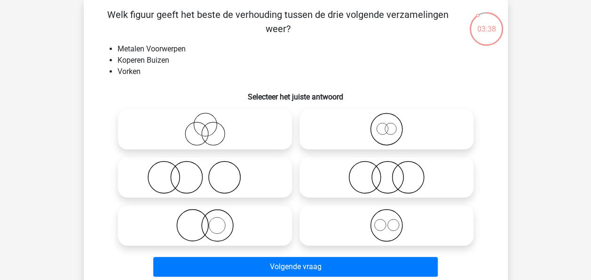
click at [409, 170] on icon at bounding box center [386, 176] width 167 height 33
click at [393, 170] on input "radio" at bounding box center [390, 169] width 6 height 6
radio input "true"
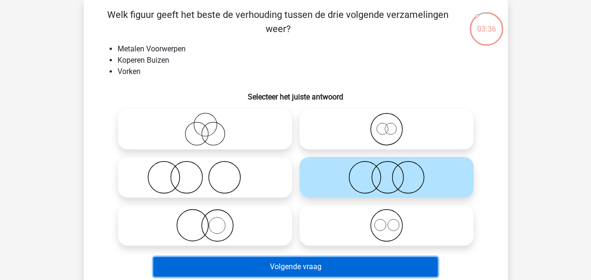
click at [319, 265] on button "Volgende vraag" at bounding box center [295, 266] width 285 height 20
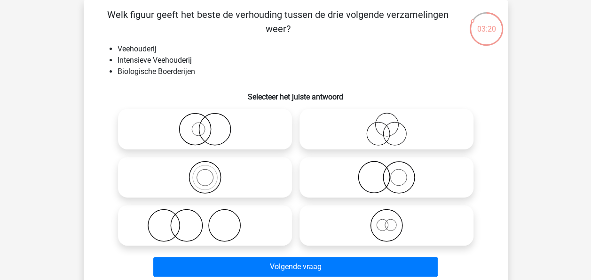
click at [214, 129] on icon at bounding box center [205, 128] width 167 height 33
click at [211, 124] on input "radio" at bounding box center [208, 121] width 6 height 6
radio input "true"
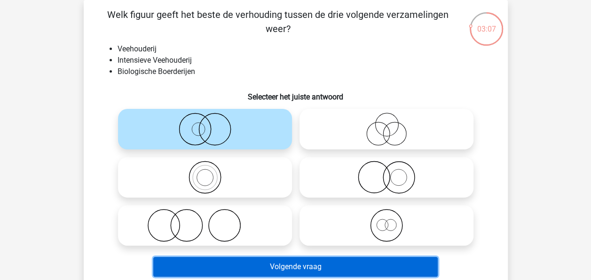
click at [277, 267] on button "Volgende vraag" at bounding box center [295, 266] width 285 height 20
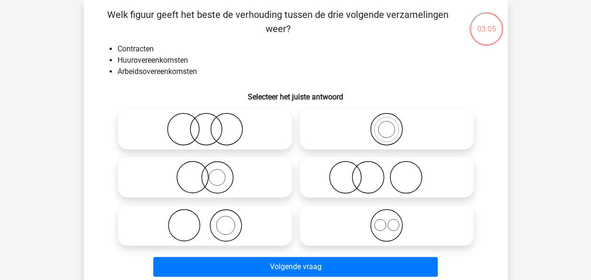
scroll to position [26, 0]
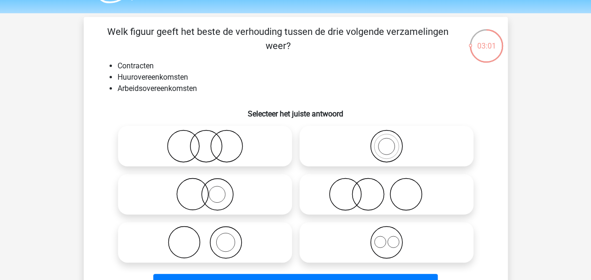
click at [380, 227] on icon at bounding box center [386, 241] width 167 height 33
click at [387, 231] on input "radio" at bounding box center [390, 234] width 6 height 6
radio input "true"
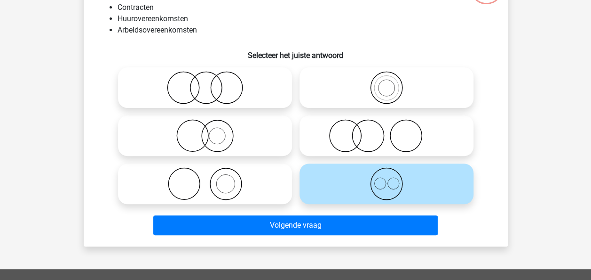
scroll to position [87, 0]
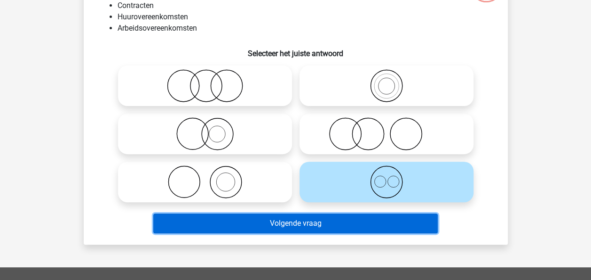
click at [329, 225] on button "Volgende vraag" at bounding box center [295, 223] width 285 height 20
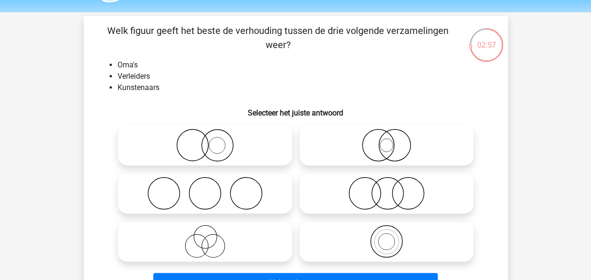
scroll to position [27, 0]
click at [223, 235] on icon at bounding box center [205, 241] width 167 height 33
click at [211, 235] on input "radio" at bounding box center [208, 234] width 6 height 6
radio input "true"
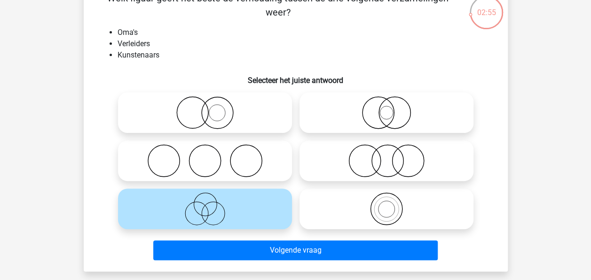
scroll to position [63, 0]
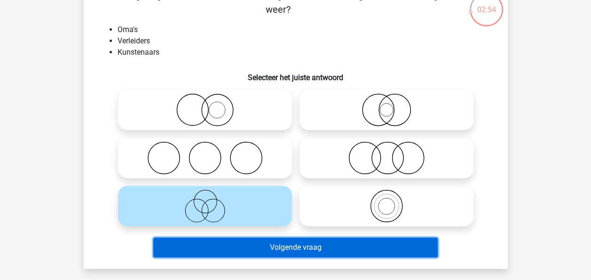
click at [259, 244] on button "Volgende vraag" at bounding box center [295, 247] width 285 height 20
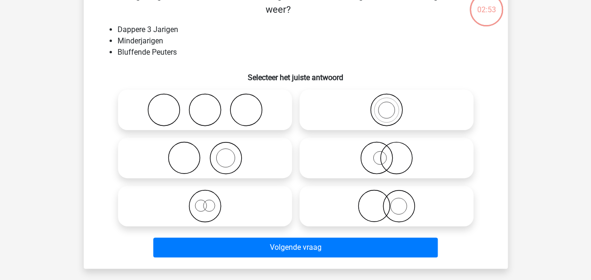
scroll to position [43, 0]
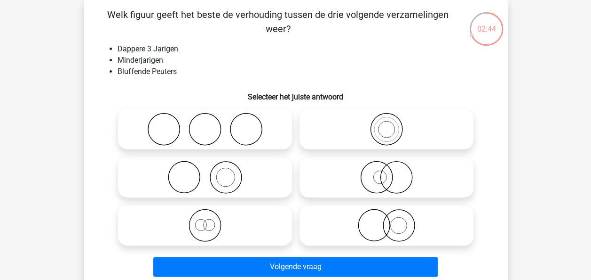
click at [232, 230] on icon at bounding box center [205, 224] width 167 height 33
click at [211, 220] on input "radio" at bounding box center [208, 217] width 6 height 6
radio input "true"
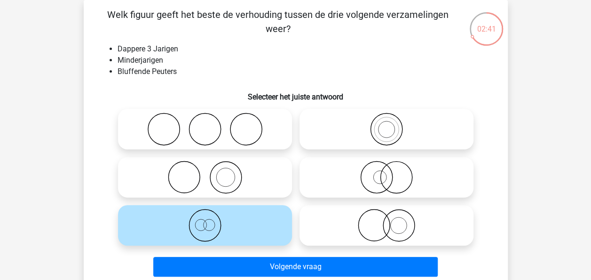
scroll to position [73, 0]
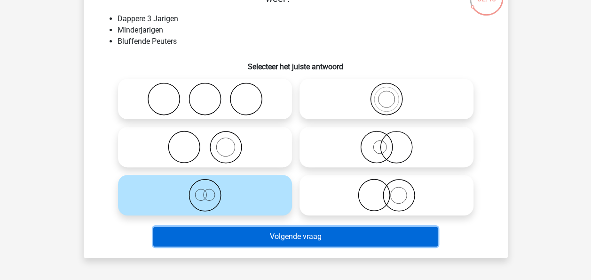
click at [282, 236] on button "Volgende vraag" at bounding box center [295, 236] width 285 height 20
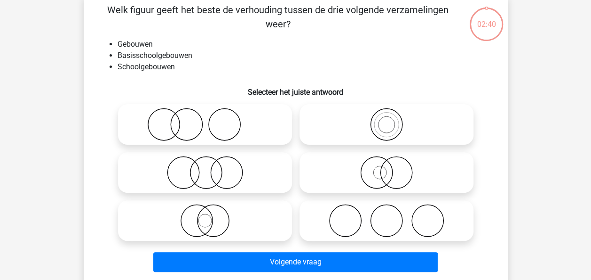
scroll to position [43, 0]
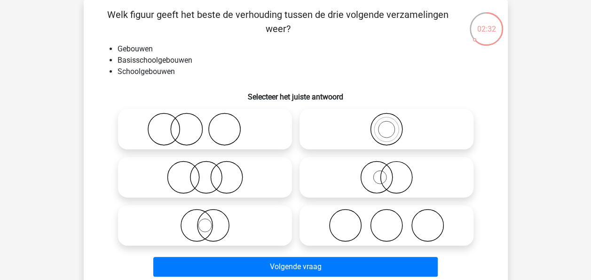
click at [392, 125] on icon at bounding box center [386, 128] width 167 height 33
click at [392, 124] on input "radio" at bounding box center [390, 121] width 6 height 6
radio input "true"
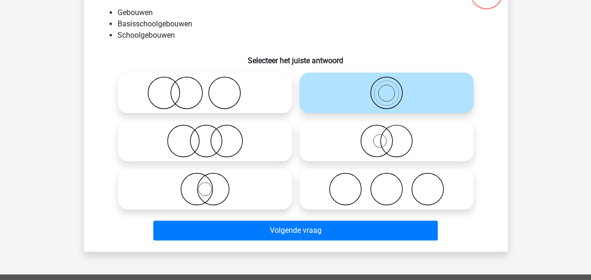
scroll to position [82, 0]
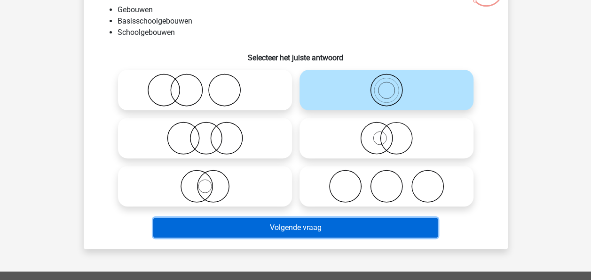
click at [311, 222] on button "Volgende vraag" at bounding box center [295, 227] width 285 height 20
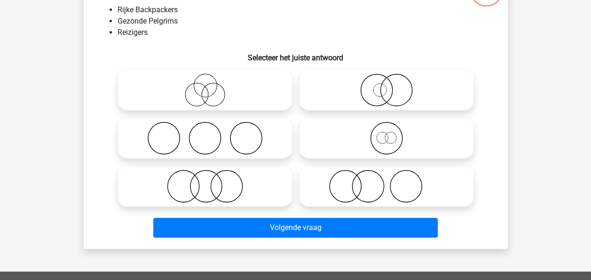
scroll to position [43, 0]
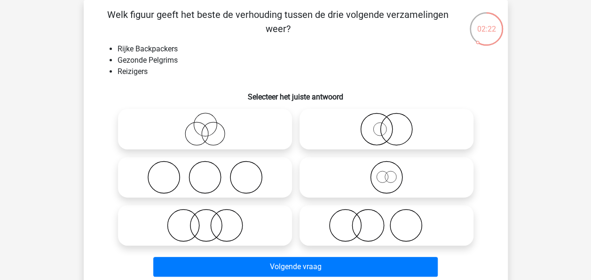
click at [377, 171] on icon at bounding box center [386, 176] width 167 height 33
click at [387, 171] on input "radio" at bounding box center [390, 169] width 6 height 6
radio input "true"
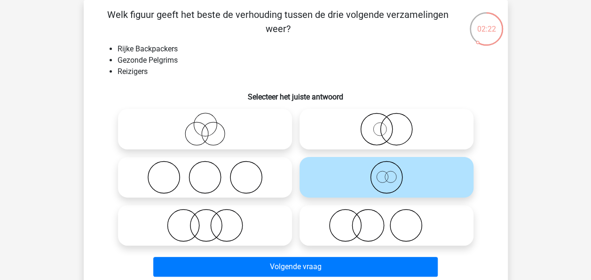
scroll to position [81, 0]
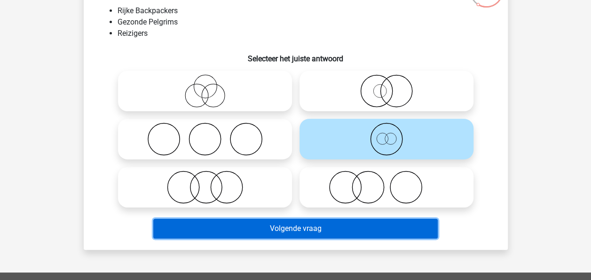
click at [313, 229] on button "Volgende vraag" at bounding box center [295, 228] width 285 height 20
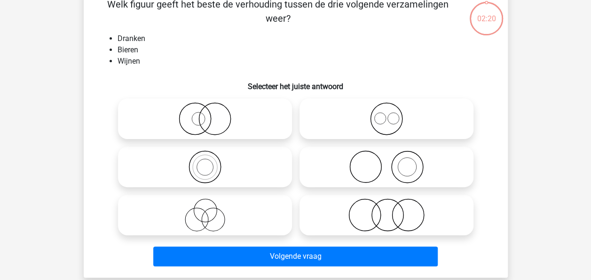
scroll to position [43, 0]
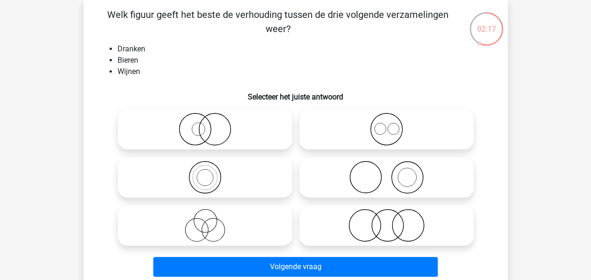
click at [391, 125] on icon at bounding box center [386, 128] width 167 height 33
click at [391, 124] on input "radio" at bounding box center [390, 121] width 6 height 6
radio input "true"
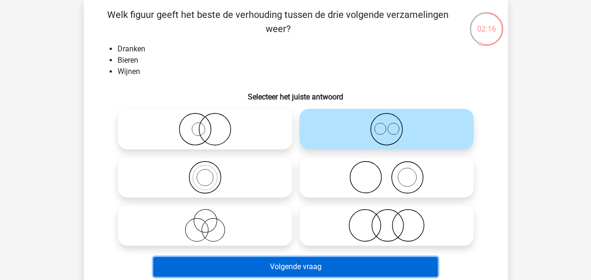
click at [295, 264] on button "Volgende vraag" at bounding box center [295, 266] width 285 height 20
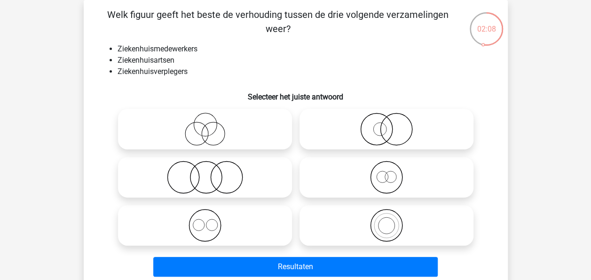
click at [253, 235] on icon at bounding box center [205, 224] width 167 height 33
click at [211, 220] on input "radio" at bounding box center [208, 217] width 6 height 6
radio input "true"
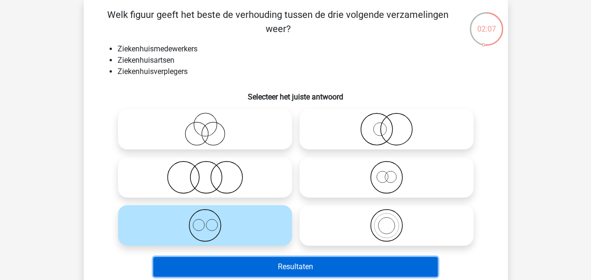
click at [285, 263] on button "Resultaten" at bounding box center [295, 266] width 285 height 20
